Goal: Task Accomplishment & Management: Manage account settings

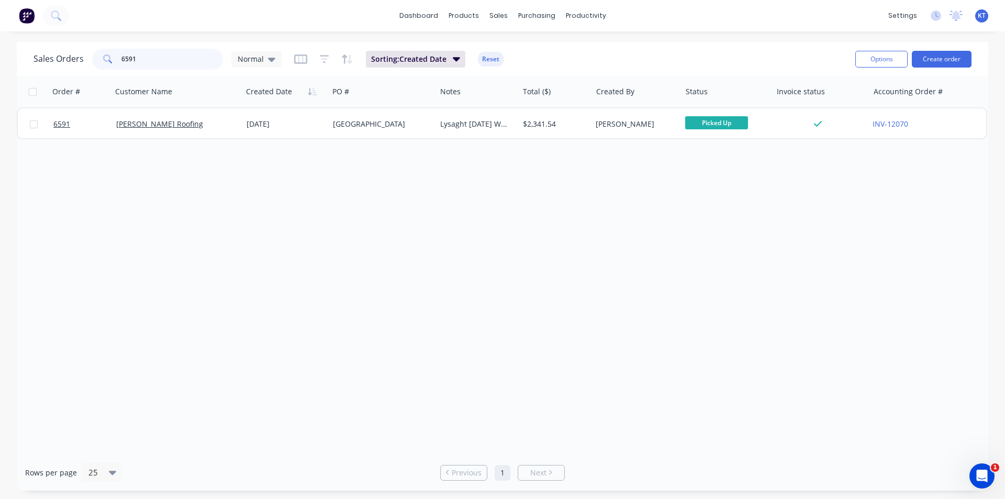
drag, startPoint x: 156, startPoint y: 59, endPoint x: 45, endPoint y: 63, distance: 111.6
click at [45, 63] on div "Sales Orders 6591 Normal" at bounding box center [157, 59] width 248 height 21
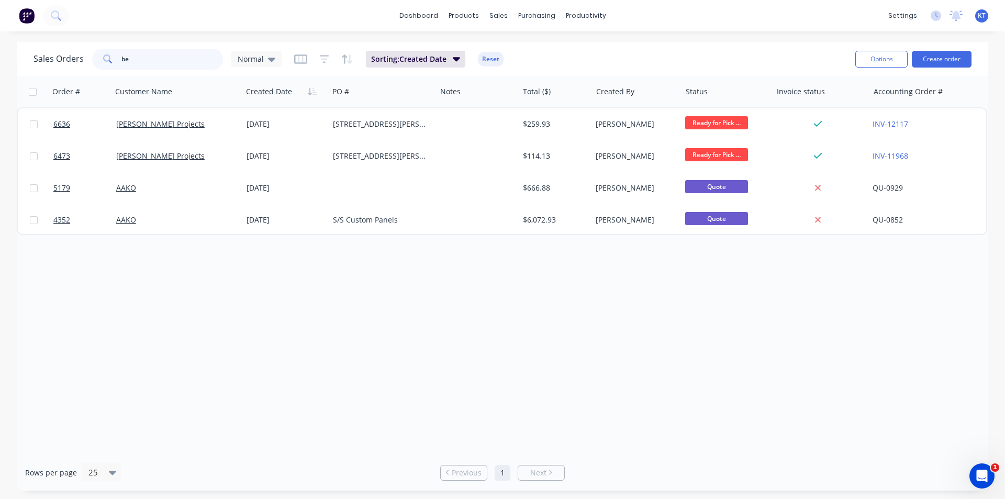
type input "b"
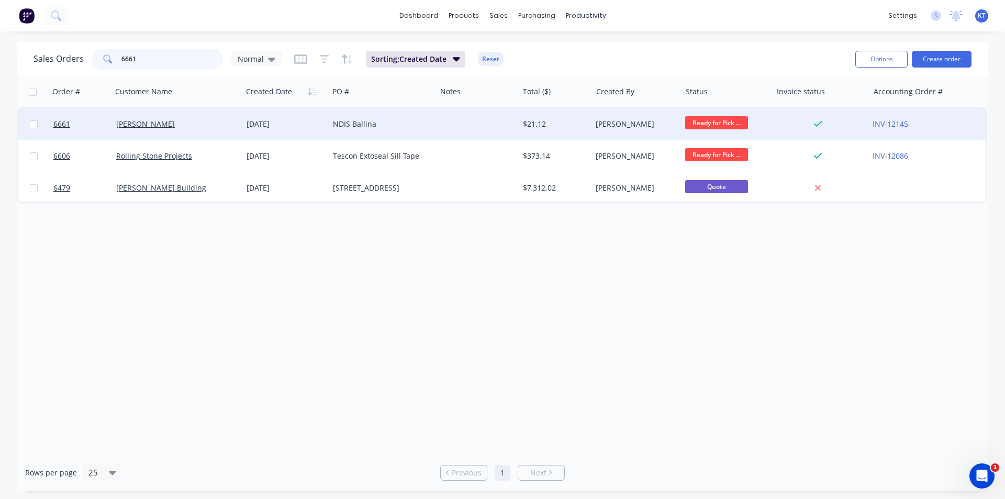
type input "6661"
click at [207, 126] on div "[PERSON_NAME]" at bounding box center [174, 124] width 116 height 10
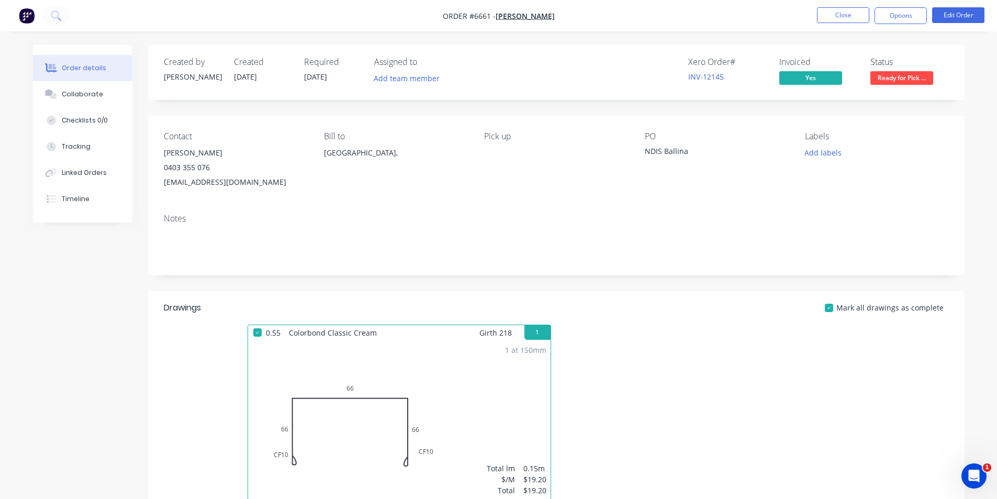
click at [905, 73] on span "Ready for Pick ..." at bounding box center [901, 77] width 63 height 13
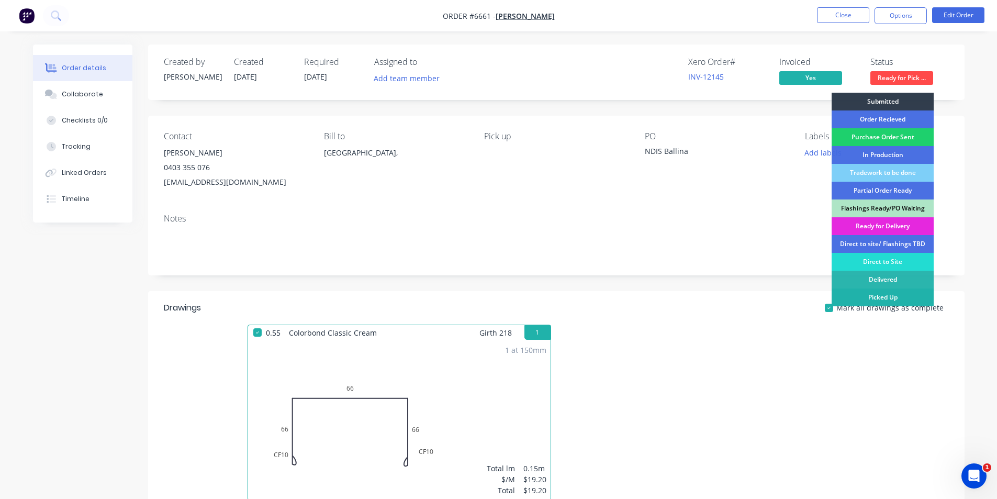
click at [896, 301] on div "Picked Up" at bounding box center [883, 297] width 102 height 18
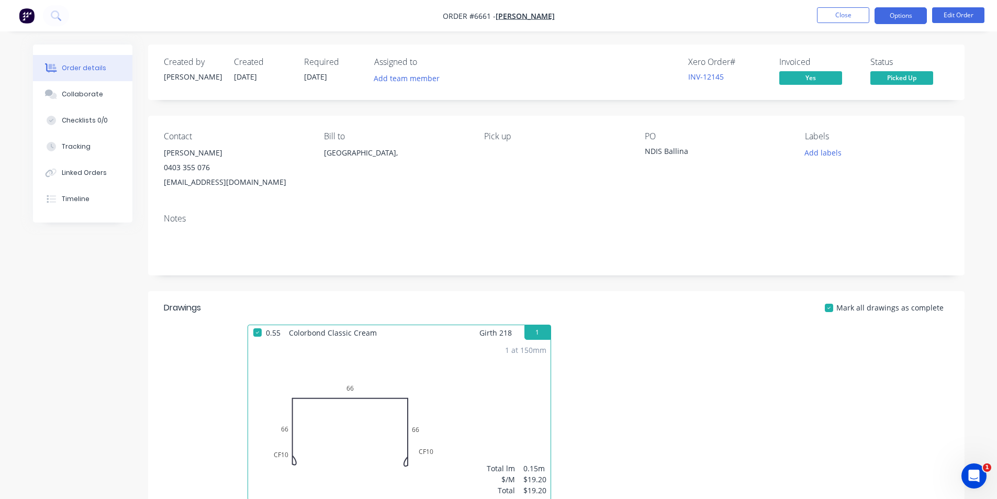
click at [901, 18] on button "Options" at bounding box center [901, 15] width 52 height 17
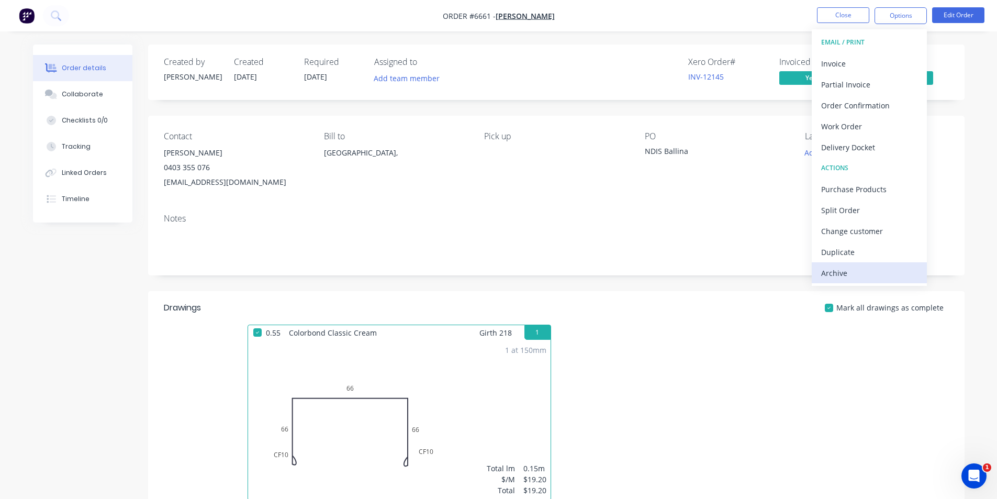
click at [886, 273] on div "Archive" at bounding box center [869, 272] width 96 height 15
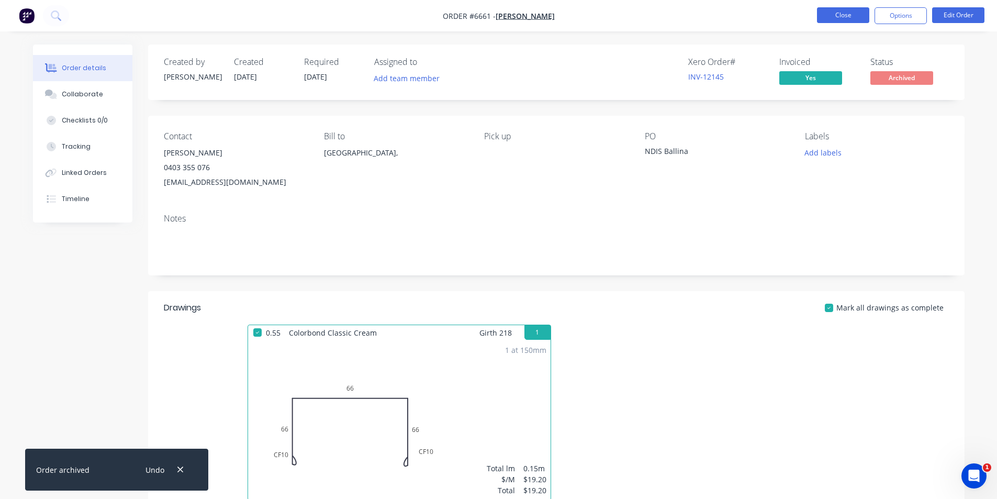
click at [845, 19] on button "Close" at bounding box center [843, 15] width 52 height 16
